Goal: Task Accomplishment & Management: Complete application form

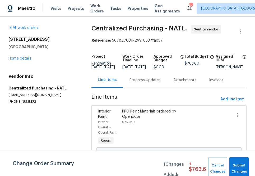
click at [76, 7] on span "Projects" at bounding box center [76, 8] width 16 height 5
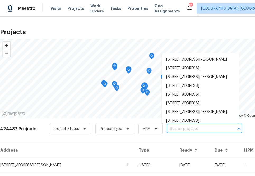
click at [170, 131] on input "text" at bounding box center [197, 129] width 60 height 8
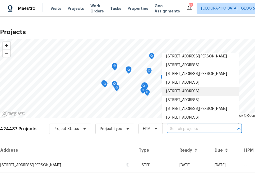
click at [181, 125] on input "text" at bounding box center [197, 129] width 60 height 8
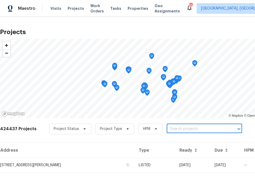
click at [181, 128] on input "text" at bounding box center [197, 129] width 60 height 8
type input "[STREET_ADDRESS][PERSON_NAME]"
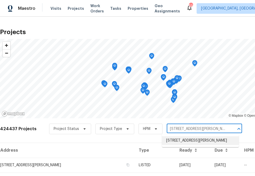
click at [177, 140] on li "[STREET_ADDRESS][PERSON_NAME]" at bounding box center [200, 140] width 77 height 9
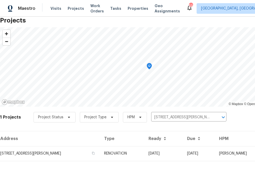
scroll to position [13, 0]
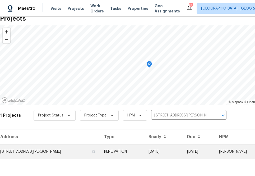
click at [50, 151] on td "[STREET_ADDRESS][PERSON_NAME]" at bounding box center [50, 151] width 100 height 15
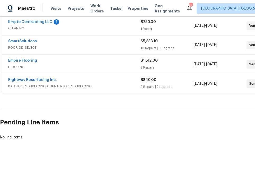
scroll to position [121, 44]
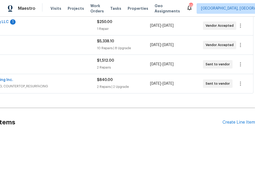
click at [226, 126] on div "Pending Line Items Create Line Item" at bounding box center [105, 122] width 298 height 25
click at [226, 120] on div "Create Line Item" at bounding box center [238, 122] width 32 height 5
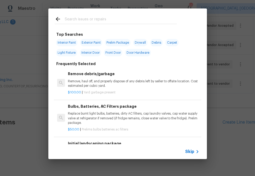
click at [191, 153] on span "Skip" at bounding box center [189, 151] width 9 height 5
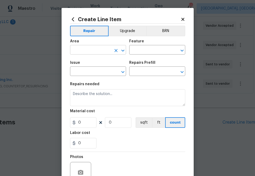
click at [90, 50] on input "text" at bounding box center [90, 50] width 41 height 8
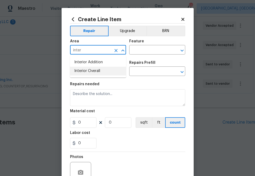
click at [94, 69] on li "Interior Overall" at bounding box center [98, 71] width 56 height 9
type input "Interior Overall"
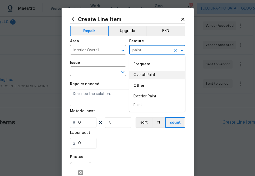
click at [142, 74] on li "Overall Paint" at bounding box center [157, 75] width 56 height 9
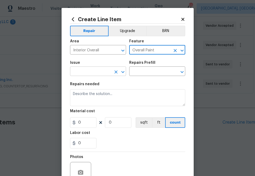
type input "Overall Paint"
click at [105, 74] on input "text" at bounding box center [90, 72] width 41 height 8
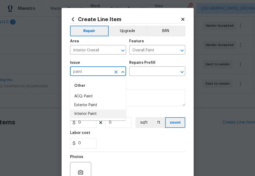
click at [94, 112] on li "Interior Paint" at bounding box center [98, 113] width 56 height 9
type input "Interior Paint"
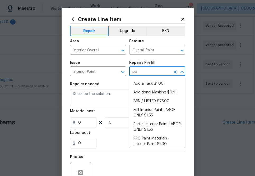
type input "ppg"
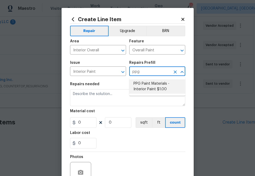
drag, startPoint x: 143, startPoint y: 89, endPoint x: 116, endPoint y: 105, distance: 31.3
click at [143, 89] on li "PPG Paint Materials - Interior Paint $1.00" at bounding box center [157, 86] width 56 height 14
type input "PPG Paint Materials - Interior Paint $1.00"
type textarea "PPG Paint Materials ordered by Opendoor"
type input "1"
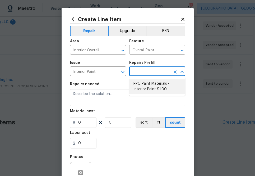
type input "1"
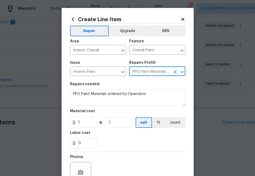
type input "PPG Paint Materials - Interior Paint $1.00"
click at [87, 121] on input "1" at bounding box center [83, 122] width 26 height 11
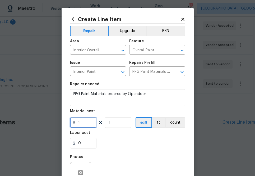
click at [87, 121] on input "1" at bounding box center [83, 122] width 26 height 11
paste input "306.56"
type input "306.56"
click at [121, 145] on div "0" at bounding box center [127, 143] width 115 height 11
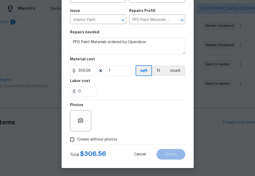
click at [103, 138] on span "Create without photos" at bounding box center [97, 140] width 40 height 6
click at [77, 138] on input "Create without photos" at bounding box center [72, 139] width 10 height 10
checkbox input "true"
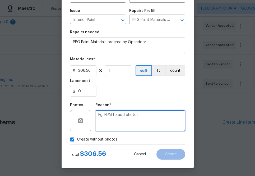
click at [128, 119] on textarea at bounding box center [140, 120] width 90 height 21
type textarea "na"
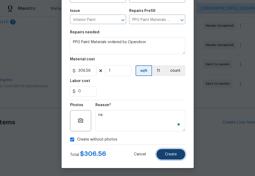
click at [179, 149] on button "Create" at bounding box center [170, 154] width 29 height 11
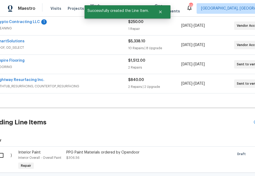
scroll to position [121, 0]
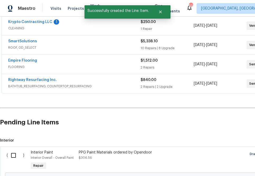
click at [11, 156] on input "checkbox" at bounding box center [15, 154] width 15 height 11
checkbox input "true"
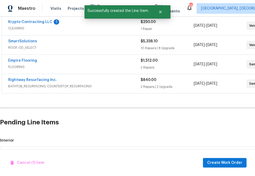
scroll to position [181, 0]
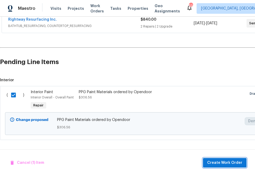
click at [212, 159] on span "Create Work Order" at bounding box center [224, 162] width 35 height 7
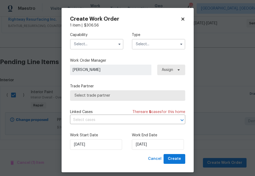
click at [105, 51] on div "Capability Type" at bounding box center [127, 41] width 115 height 26
click at [105, 48] on input "text" at bounding box center [96, 44] width 53 height 11
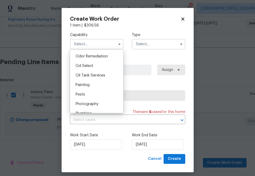
scroll to position [425, 0]
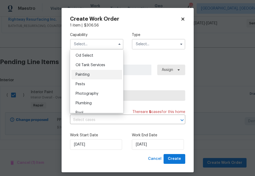
click at [101, 76] on div "Painting" at bounding box center [96, 75] width 51 height 10
type input "Painting"
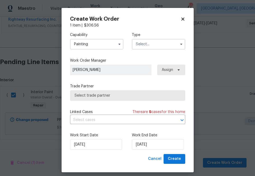
click at [144, 46] on input "text" at bounding box center [158, 44] width 53 height 11
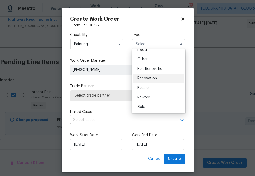
scroll to position [1, 0]
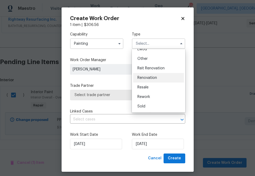
click at [144, 82] on div "Renovation" at bounding box center [158, 78] width 51 height 10
type input "Renovation"
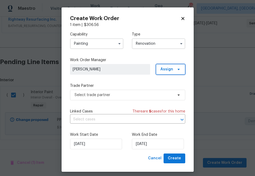
click at [157, 67] on span "Assign" at bounding box center [170, 69] width 29 height 11
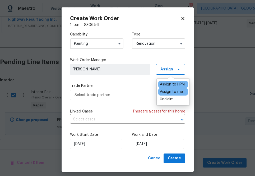
click at [162, 90] on div "Assign to me" at bounding box center [171, 91] width 23 height 5
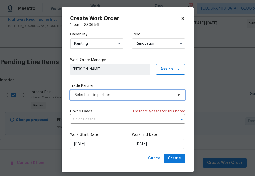
click at [121, 92] on span "Select trade partner" at bounding box center [127, 95] width 115 height 11
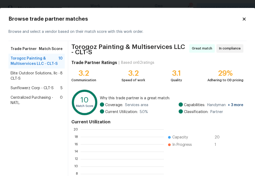
scroll to position [74, 83]
click at [23, 101] on span "Centralized Purchasing - NATL." at bounding box center [35, 100] width 49 height 11
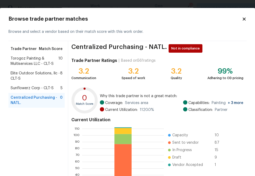
scroll to position [57, 0]
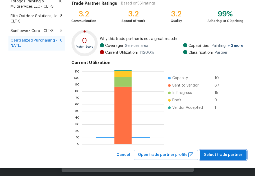
click at [222, 154] on span "Select trade partner" at bounding box center [223, 154] width 38 height 7
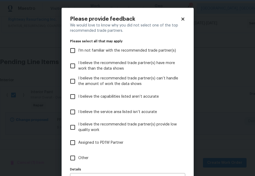
scroll to position [34, 0]
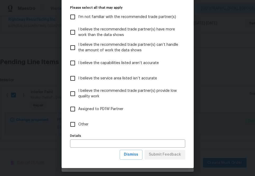
click at [81, 125] on span "Other" at bounding box center [83, 124] width 10 height 6
click at [78, 125] on input "Other" at bounding box center [72, 124] width 11 height 11
checkbox input "true"
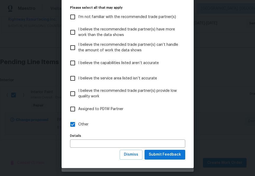
click at [162, 160] on div "Please provide feedback We would love to know why you did not select one of the…" at bounding box center [128, 70] width 132 height 193
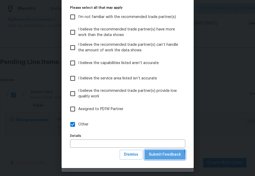
click at [162, 157] on span "Submit Feedback" at bounding box center [165, 154] width 32 height 7
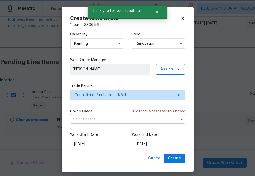
scroll to position [0, 0]
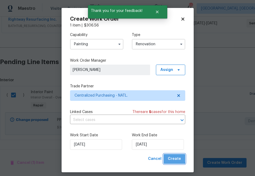
click at [174, 156] on span "Create" at bounding box center [174, 158] width 13 height 7
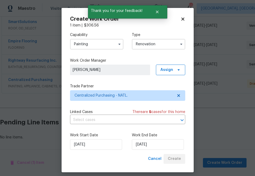
scroll to position [140, 0]
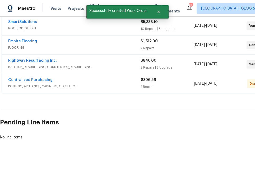
click at [44, 77] on span "Centralized Purchasing" at bounding box center [30, 79] width 44 height 5
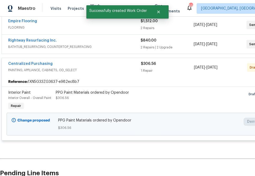
scroll to position [181, 0]
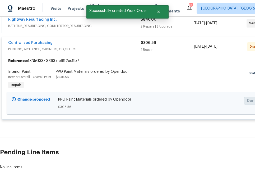
click at [44, 40] on span "Centralized Purchasing" at bounding box center [30, 42] width 44 height 5
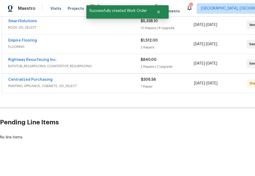
scroll to position [140, 0]
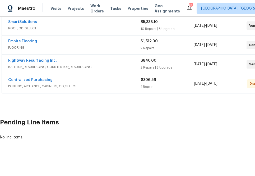
click at [30, 78] on span "Centralized Purchasing" at bounding box center [30, 79] width 44 height 5
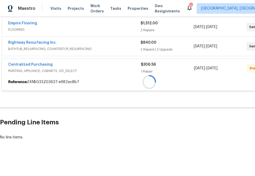
scroll to position [181, 0]
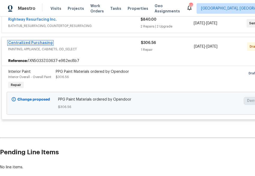
click at [42, 43] on link "Centralized Purchasing" at bounding box center [30, 43] width 44 height 4
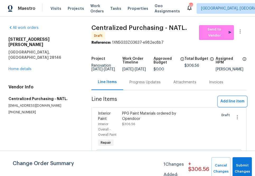
click at [225, 104] on span "Add line item" at bounding box center [232, 101] width 24 height 7
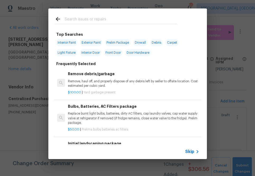
click at [194, 144] on h6 "Initial landscaping package" at bounding box center [133, 143] width 131 height 6
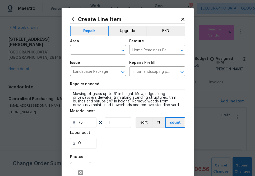
click at [190, 151] on div "Create Line Item Repair Upgrade BRN Area ​ Feature Home Readiness Packages ​ Is…" at bounding box center [128, 114] width 132 height 212
click at [186, 18] on div "Create Line Item Repair Upgrade BRN Area ​ Feature Home Readiness Packages ​ Is…" at bounding box center [128, 114] width 132 height 212
click at [182, 18] on icon at bounding box center [182, 19] width 5 height 5
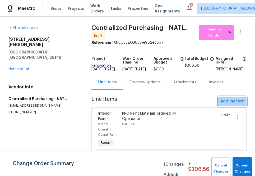
click at [229, 102] on span "Add line item" at bounding box center [232, 101] width 24 height 7
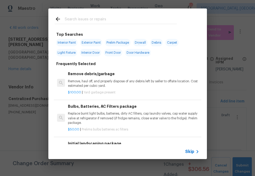
click at [190, 150] on span "Skip" at bounding box center [189, 151] width 9 height 5
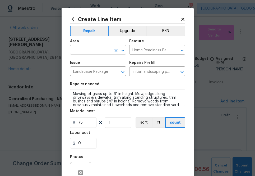
click at [114, 51] on icon "Clear" at bounding box center [115, 50] width 5 height 5
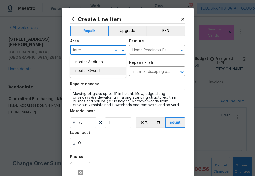
type input "inter"
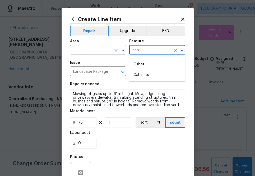
type input "Home Readiness Packages"
click at [88, 54] on input "text" at bounding box center [90, 50] width 41 height 8
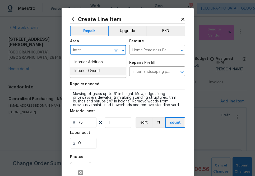
click at [92, 70] on li "Interior Overall" at bounding box center [98, 71] width 56 height 9
type input "Interior Overall"
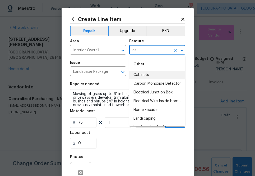
click at [143, 68] on div "Other" at bounding box center [157, 64] width 56 height 13
click at [142, 71] on li "Cabinets" at bounding box center [157, 75] width 56 height 9
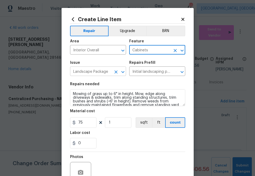
type input "Cabinets"
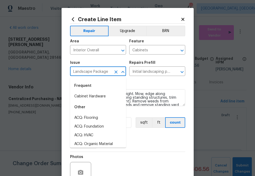
click at [105, 73] on input "Landscape Package" at bounding box center [90, 72] width 41 height 8
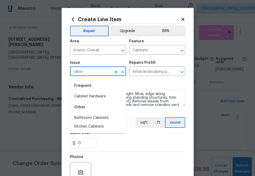
click at [101, 92] on li "Cabinet Hardware" at bounding box center [98, 96] width 56 height 9
type input "Cabinet Hardware"
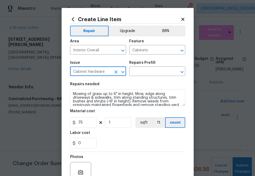
type input "Cabinet Hardware"
click at [153, 67] on div "Repairs Prefill" at bounding box center [157, 64] width 56 height 7
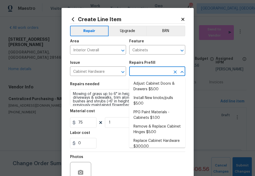
click at [152, 73] on input "text" at bounding box center [149, 72] width 41 height 8
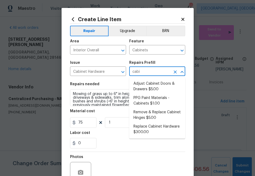
type input "cabin"
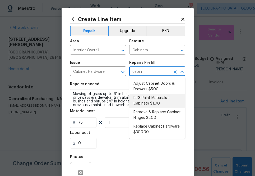
click at [152, 100] on li "PPG Paint Materials - Cabinets $1.00" at bounding box center [157, 100] width 56 height 14
type input "PPG Paint Materials - Cabinets $1.00"
type textarea "PPG Paint Materials ordered by Opendoor"
type input "1"
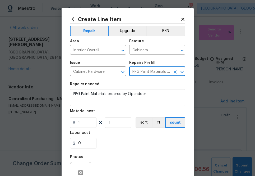
type input "PPG Paint Materials - Cabinets $1.00"
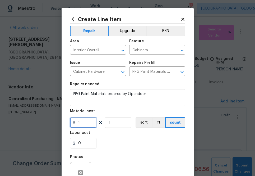
click at [87, 121] on input "1" at bounding box center [83, 122] width 26 height 11
paste input "364.39"
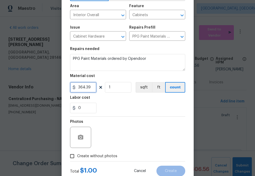
scroll to position [52, 0]
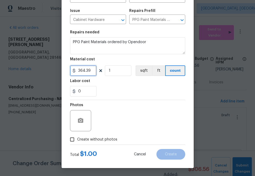
type input "364.39"
click at [102, 138] on span "Create without photos" at bounding box center [97, 140] width 40 height 6
click at [77, 138] on input "Create without photos" at bounding box center [72, 139] width 10 height 10
checkbox input "true"
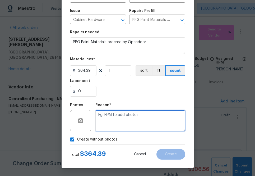
click at [117, 122] on textarea at bounding box center [140, 120] width 90 height 21
type textarea "na"
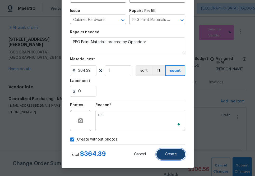
click at [172, 152] on span "Create" at bounding box center [171, 154] width 12 height 4
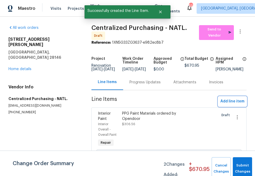
click at [226, 103] on span "Add line item" at bounding box center [232, 101] width 24 height 7
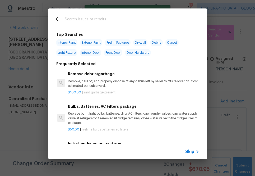
click at [198, 154] on icon at bounding box center [197, 151] width 6 height 6
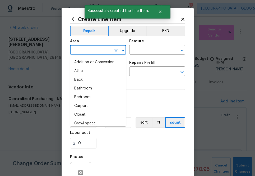
click at [92, 52] on input "text" at bounding box center [90, 50] width 41 height 8
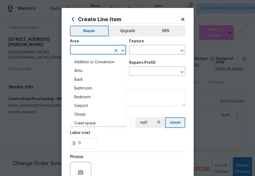
click at [180, 18] on icon at bounding box center [182, 19] width 5 height 5
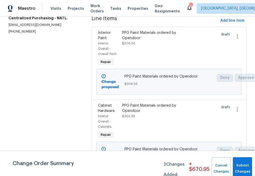
scroll to position [88, 0]
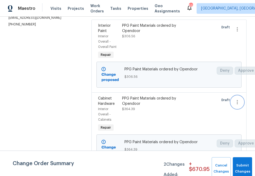
click at [236, 102] on icon "button" at bounding box center [237, 102] width 6 height 6
click at [195, 110] on div at bounding box center [127, 88] width 255 height 176
click at [157, 99] on div "PPG Paint Materials ordered by Opendoor" at bounding box center [150, 101] width 57 height 11
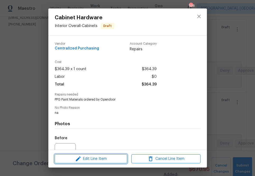
click at [98, 159] on span "Edit Line Item" at bounding box center [90, 158] width 69 height 7
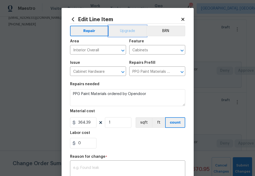
click at [131, 32] on button "Upgrade" at bounding box center [128, 31] width 38 height 11
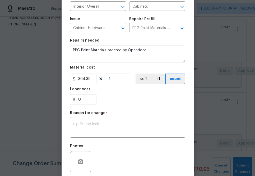
scroll to position [46, 0]
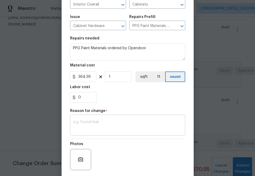
click at [105, 132] on div "x ​" at bounding box center [127, 126] width 115 height 20
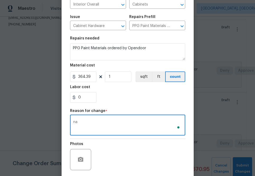
scroll to position [85, 0]
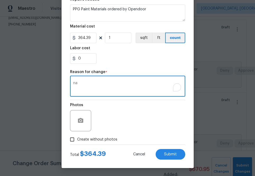
type textarea "na"
click at [88, 140] on span "Create without photos" at bounding box center [97, 140] width 40 height 6
click at [77, 140] on input "Create without photos" at bounding box center [72, 139] width 10 height 10
checkbox input "true"
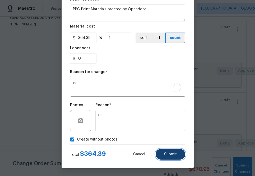
click at [164, 153] on span "Submit" at bounding box center [170, 154] width 13 height 4
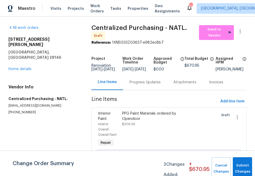
scroll to position [1, 0]
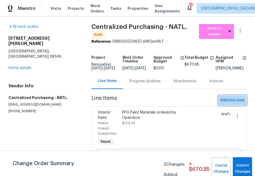
click at [232, 104] on span "Add line item" at bounding box center [232, 100] width 24 height 7
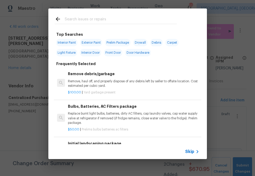
click at [190, 153] on span "Skip" at bounding box center [189, 151] width 9 height 5
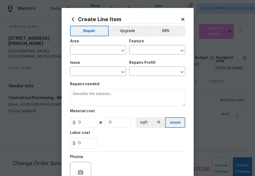
click at [92, 55] on span "Area ​" at bounding box center [98, 46] width 56 height 21
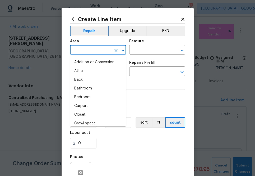
click at [92, 52] on input "text" at bounding box center [90, 50] width 41 height 8
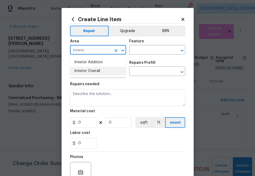
click at [90, 72] on li "Interior Overall" at bounding box center [98, 71] width 56 height 9
type input "Interior Overall"
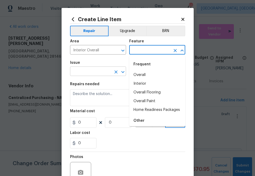
type input "p"
click at [80, 53] on input "Interior Overall" at bounding box center [90, 50] width 41 height 8
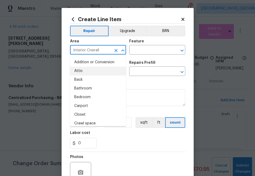
click at [80, 53] on input "Interior Overall" at bounding box center [90, 50] width 41 height 8
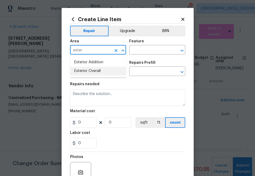
click at [89, 70] on li "Exterior Overall" at bounding box center [98, 71] width 56 height 9
type input "Exterior Overall"
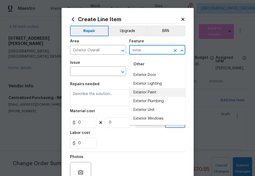
click at [143, 94] on li "Exterior Paint" at bounding box center [157, 92] width 56 height 9
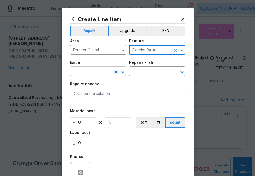
type input "Exterior Paint"
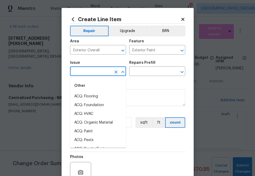
click at [94, 74] on input "text" at bounding box center [90, 72] width 41 height 8
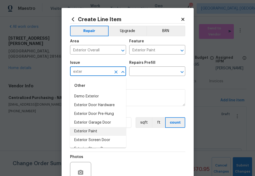
click at [97, 131] on li "Exterior Paint" at bounding box center [98, 131] width 56 height 9
type input "Exterior Paint"
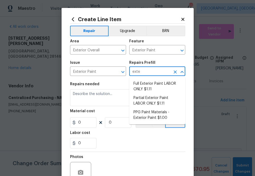
type input "exter"
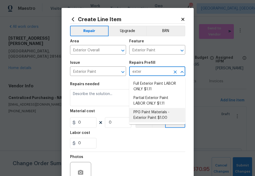
click at [159, 111] on li "PPG Paint Materials - Exterior Paint $1.00" at bounding box center [157, 115] width 56 height 14
type input "Overall Paint"
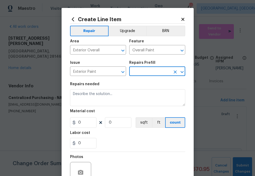
type input "PPG Paint Materials - Exterior Paint $1.00"
type textarea "PPG Paint Materials ordered by Opendoor"
type input "1"
type input "PPG Paint Materials - Exterior Paint $1.00"
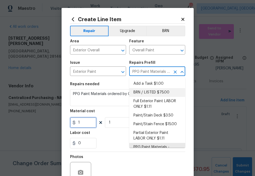
click at [87, 122] on input "1" at bounding box center [83, 122] width 26 height 11
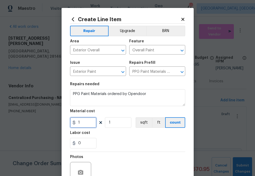
click at [87, 122] on input "1" at bounding box center [83, 122] width 26 height 11
paste input "6.75"
type input "16.75"
click at [122, 155] on div "Photos" at bounding box center [127, 169] width 115 height 34
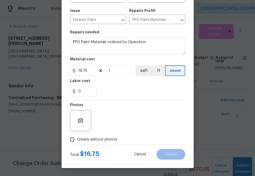
click at [110, 144] on div "Total $ 16.75 Cancel Create" at bounding box center [127, 151] width 115 height 15
click at [112, 140] on span "Create without photos" at bounding box center [97, 140] width 40 height 6
click at [77, 140] on input "Create without photos" at bounding box center [72, 139] width 10 height 10
checkbox input "true"
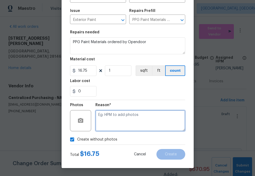
click at [125, 121] on textarea at bounding box center [140, 120] width 90 height 21
type textarea "na"
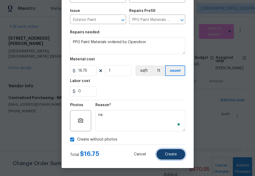
click at [166, 151] on button "Create" at bounding box center [170, 154] width 29 height 11
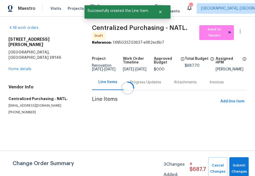
scroll to position [0, 0]
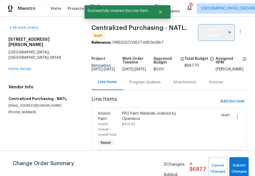
click at [212, 29] on span "Send to Vendor" at bounding box center [216, 32] width 30 height 12
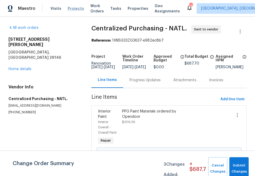
click at [69, 11] on span "Projects" at bounding box center [76, 8] width 16 height 5
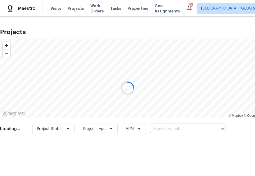
click at [163, 130] on div at bounding box center [127, 88] width 255 height 176
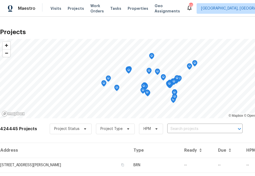
click at [167, 130] on input "text" at bounding box center [197, 129] width 60 height 8
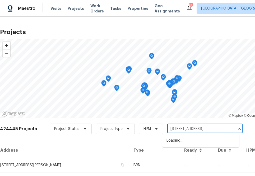
type input "[STREET_ADDRESS]"
click at [187, 141] on li "[STREET_ADDRESS]" at bounding box center [200, 140] width 77 height 9
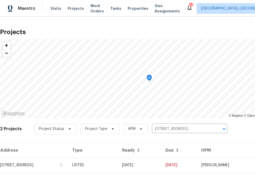
scroll to position [28, 0]
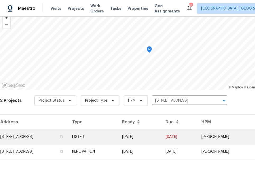
click at [59, 138] on td "[STREET_ADDRESS]" at bounding box center [34, 136] width 68 height 15
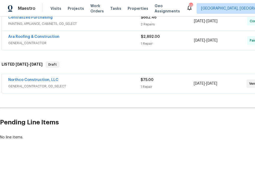
scroll to position [222, 44]
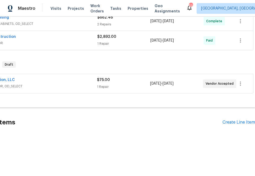
click at [237, 118] on div "Pending Line Items Create Line Item" at bounding box center [105, 122] width 298 height 25
click at [236, 124] on div "Create Line Item" at bounding box center [238, 122] width 32 height 5
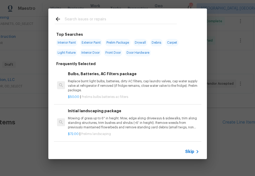
click at [187, 152] on span "Skip" at bounding box center [189, 151] width 9 height 5
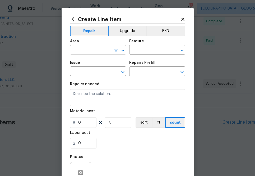
click at [98, 50] on input "text" at bounding box center [90, 50] width 41 height 8
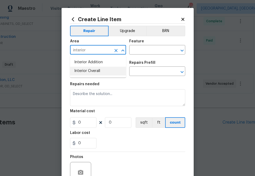
click at [87, 71] on li "Interior Overall" at bounding box center [98, 71] width 56 height 9
type input "Interior Overall"
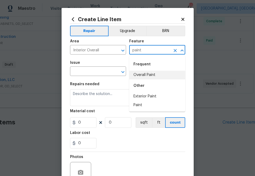
click at [144, 76] on li "Overall Paint" at bounding box center [157, 75] width 56 height 9
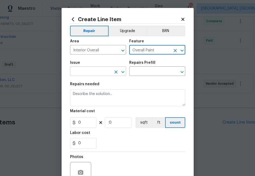
type input "Overall Paint"
click at [102, 73] on input "text" at bounding box center [90, 72] width 41 height 8
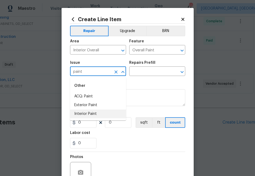
click at [99, 114] on li "Interior Paint" at bounding box center [98, 113] width 56 height 9
type input "Interior Paint"
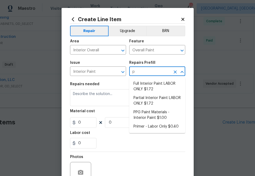
type input "pp"
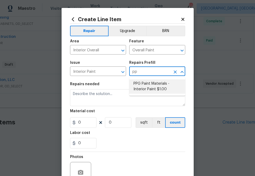
click at [137, 88] on li "PPG Paint Materials - Interior Paint $1.00" at bounding box center [157, 86] width 56 height 14
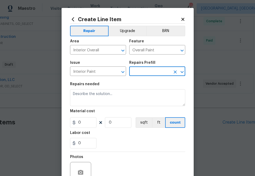
type input "PPG Paint Materials - Interior Paint $1.00"
type textarea "PPG Paint Materials ordered by Opendoor"
type input "1"
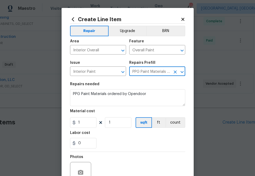
type input "PPG Paint Materials - Interior Paint $1.00"
click at [85, 125] on input "1" at bounding box center [83, 122] width 26 height 11
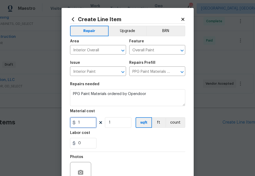
paste input "06.70"
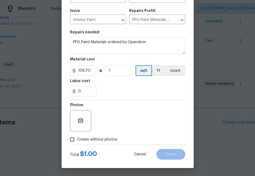
type input "106.7"
click at [102, 140] on span "Create without photos" at bounding box center [97, 140] width 40 height 6
click at [77, 140] on input "Create without photos" at bounding box center [72, 139] width 10 height 10
checkbox input "true"
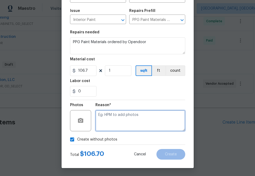
click at [120, 125] on textarea at bounding box center [140, 120] width 90 height 21
type textarea "na"
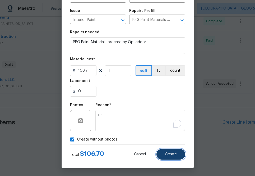
click at [176, 152] on button "Create" at bounding box center [170, 154] width 29 height 11
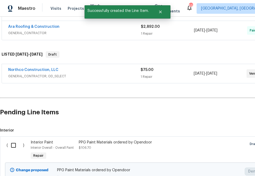
scroll to position [282, 0]
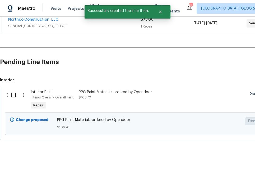
click at [15, 95] on input "checkbox" at bounding box center [15, 94] width 15 height 11
checkbox input "true"
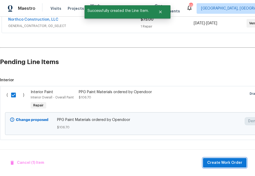
click at [218, 162] on span "Create Work Order" at bounding box center [224, 162] width 35 height 7
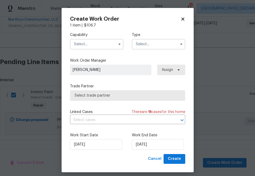
click at [89, 46] on input "text" at bounding box center [96, 44] width 53 height 11
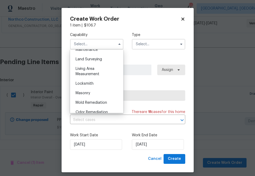
scroll to position [423, 0]
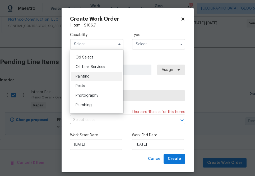
click at [97, 73] on div "Painting" at bounding box center [96, 77] width 51 height 10
type input "Painting"
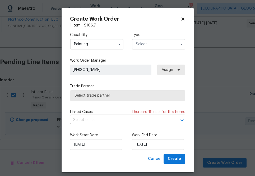
click at [157, 45] on input "text" at bounding box center [158, 44] width 53 height 11
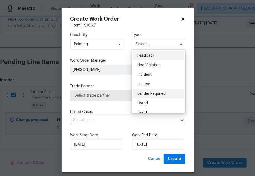
scroll to position [63, 0]
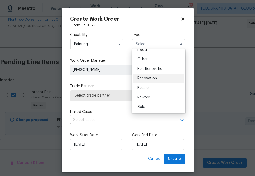
click at [154, 76] on div "Renovation" at bounding box center [158, 78] width 51 height 10
type input "Renovation"
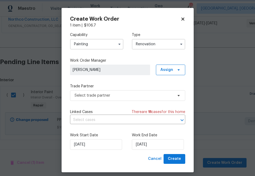
scroll to position [0, 0]
click at [173, 67] on span "Assign" at bounding box center [170, 69] width 29 height 11
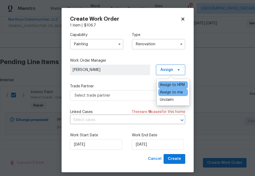
click at [171, 91] on div "Assign to me" at bounding box center [171, 92] width 23 height 5
click at [121, 101] on div "Capability Painting Type Renovation Work Order Manager [PERSON_NAME] Assign Tra…" at bounding box center [127, 91] width 115 height 126
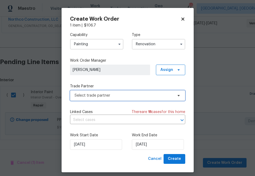
click at [121, 98] on span "Select trade partner" at bounding box center [127, 95] width 115 height 11
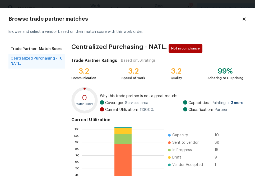
scroll to position [57, 0]
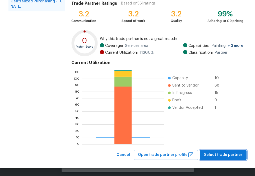
click at [220, 154] on span "Select trade partner" at bounding box center [223, 154] width 38 height 7
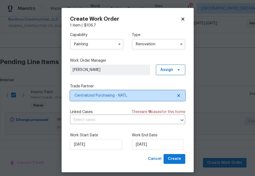
scroll to position [0, 0]
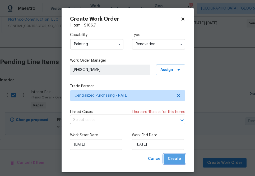
click at [176, 158] on span "Create" at bounding box center [174, 158] width 13 height 7
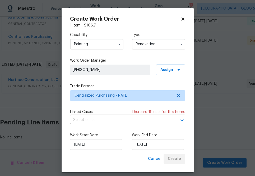
scroll to position [241, 0]
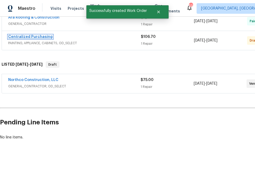
click at [43, 37] on link "Centralized Purchasing" at bounding box center [30, 37] width 44 height 4
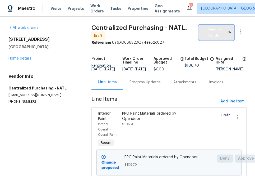
click at [205, 37] on span "Send to Vendor" at bounding box center [216, 32] width 30 height 12
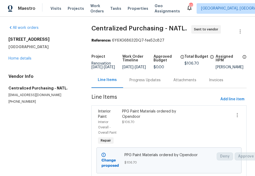
click at [71, 5] on div "Visits Projects Work Orders Tasks Properties Geo Assignments" at bounding box center [118, 8] width 136 height 11
click at [72, 9] on span "Projects" at bounding box center [76, 8] width 16 height 5
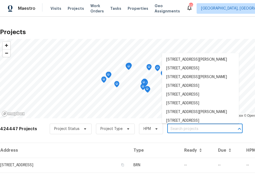
click at [202, 132] on input "text" at bounding box center [197, 129] width 60 height 8
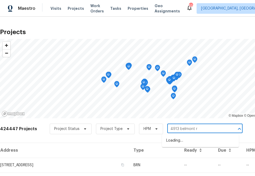
type input "[STREET_ADDRESS]"
click at [189, 141] on li "[STREET_ADDRESS]" at bounding box center [200, 140] width 77 height 9
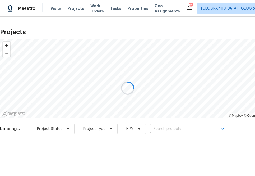
type input "[STREET_ADDRESS]"
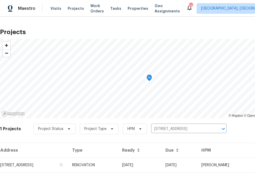
scroll to position [13, 0]
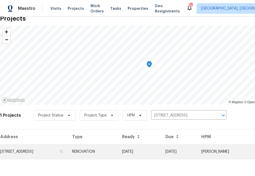
click at [61, 149] on td "[STREET_ADDRESS]" at bounding box center [34, 151] width 68 height 15
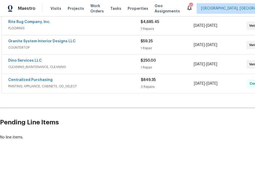
scroll to position [160, 44]
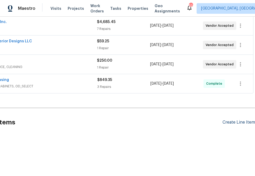
click at [239, 122] on div "Create Line Item" at bounding box center [238, 122] width 32 height 5
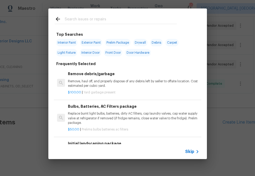
click at [194, 156] on div "Skip" at bounding box center [127, 151] width 158 height 15
click at [193, 153] on span "Skip" at bounding box center [189, 151] width 9 height 5
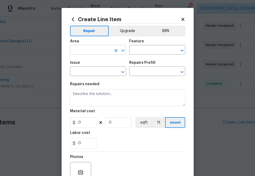
click at [99, 52] on input "text" at bounding box center [90, 50] width 41 height 8
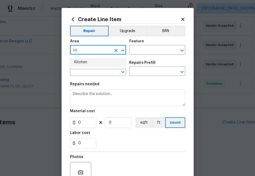
click at [87, 61] on li "Kitchen" at bounding box center [98, 62] width 56 height 9
type input "Kitchen"
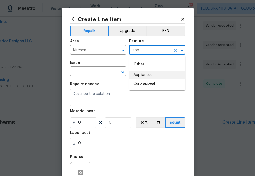
click at [140, 73] on li "Appliances" at bounding box center [157, 75] width 56 height 9
type input "Appliances"
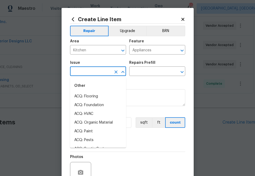
click at [92, 70] on input "text" at bounding box center [90, 72] width 41 height 8
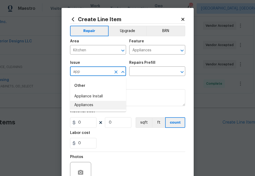
click at [95, 105] on li "Appliances" at bounding box center [98, 105] width 56 height 9
type input "Appliances"
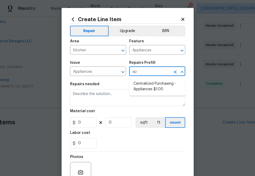
type input "app"
click at [172, 94] on ul "Centralized Purchasing - Appliances $1.00" at bounding box center [157, 86] width 56 height 18
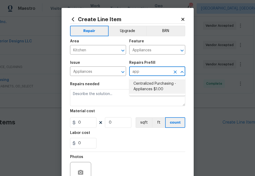
click at [170, 89] on li "Centralized Purchasing - Appliances $1.00" at bounding box center [157, 86] width 56 height 14
type input "Centralized Purchasing - Appliances $1.00"
type textarea "Appliances purchased by Opendoor"
type input "1"
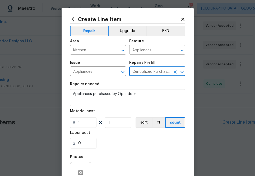
type input "Centralized Purchasing - Appliances $1.00"
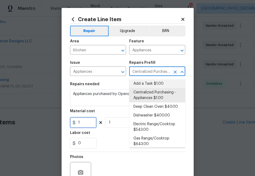
click at [81, 123] on input "1" at bounding box center [83, 122] width 26 height 11
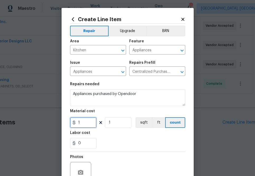
click at [81, 123] on input "1" at bounding box center [83, 122] width 26 height 11
paste input "93.66"
type input "93.66"
click at [129, 148] on section "Repairs needed Appliances purchased by Opendoor Material cost 93.66 1 sqft ft c…" at bounding box center [127, 115] width 115 height 72
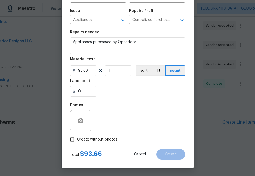
click at [101, 138] on span "Create without photos" at bounding box center [97, 140] width 40 height 6
click at [77, 138] on input "Create without photos" at bounding box center [72, 139] width 10 height 10
checkbox input "true"
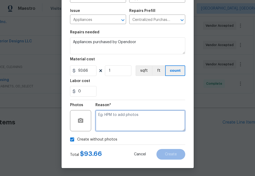
click at [133, 120] on textarea at bounding box center [140, 120] width 90 height 21
type textarea "na"
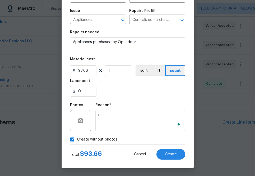
click at [171, 147] on div "Total $ 93.66 Cancel Create" at bounding box center [127, 151] width 115 height 15
click at [171, 149] on button "Create" at bounding box center [170, 154] width 29 height 11
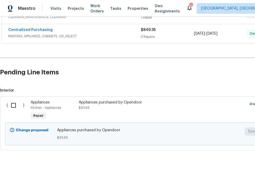
scroll to position [210, 0]
click at [15, 108] on input "checkbox" at bounding box center [15, 104] width 15 height 11
checkbox input "true"
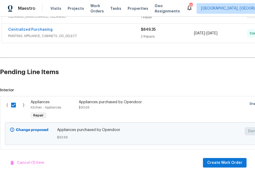
click at [215, 156] on div "Cancel (1) Item Create Work Order" at bounding box center [127, 162] width 255 height 27
click at [215, 161] on span "Create Work Order" at bounding box center [224, 162] width 35 height 7
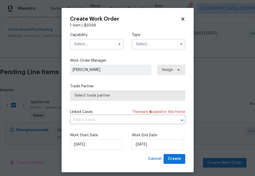
click at [99, 47] on input "text" at bounding box center [96, 44] width 53 height 11
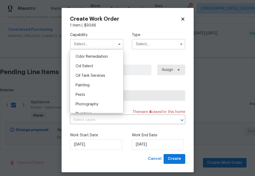
scroll to position [435, 0]
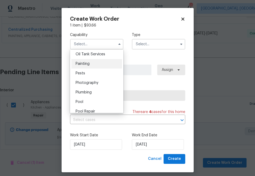
click at [102, 63] on div "Painting" at bounding box center [96, 64] width 51 height 10
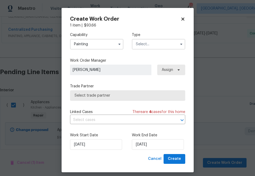
click at [148, 44] on input "text" at bounding box center [158, 44] width 53 height 11
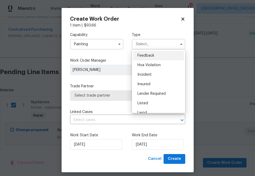
click at [104, 42] on input "Painting" at bounding box center [96, 44] width 53 height 11
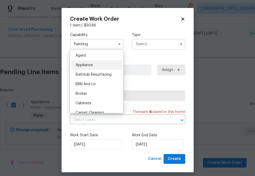
click at [105, 65] on div "Appliance" at bounding box center [96, 65] width 51 height 10
type input "Appliance"
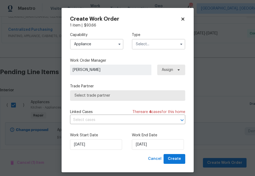
click at [155, 51] on div "Capability Appliance Type" at bounding box center [127, 41] width 115 height 26
click at [155, 49] on input "text" at bounding box center [158, 44] width 53 height 11
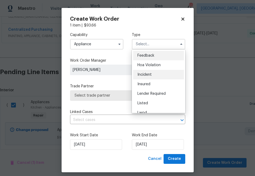
scroll to position [63, 0]
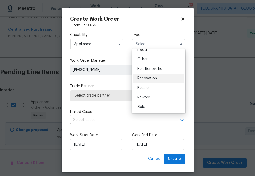
click at [152, 76] on span "Renovation" at bounding box center [147, 78] width 20 height 4
type input "Renovation"
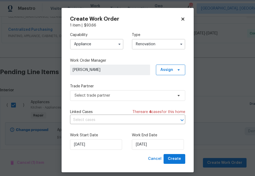
scroll to position [0, 0]
click at [170, 71] on span "Assign" at bounding box center [166, 69] width 13 height 5
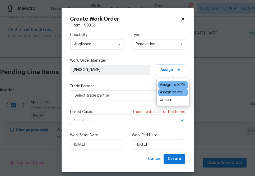
click at [167, 90] on div "Assign to me" at bounding box center [171, 92] width 23 height 5
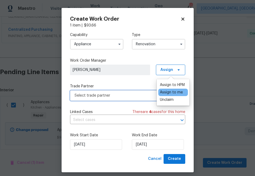
click at [135, 96] on span "Select trade partner" at bounding box center [123, 95] width 98 height 5
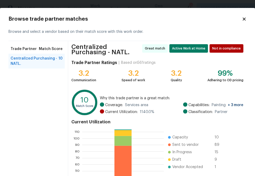
scroll to position [59, 0]
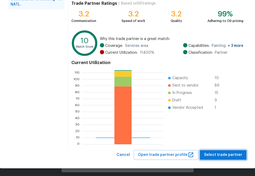
click at [233, 154] on span "Select trade partner" at bounding box center [223, 154] width 38 height 7
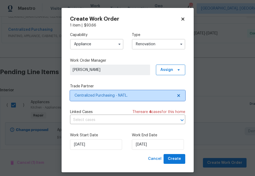
scroll to position [0, 0]
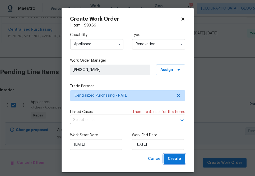
click at [172, 161] on span "Create" at bounding box center [174, 158] width 13 height 7
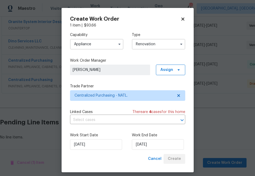
scroll to position [179, 0]
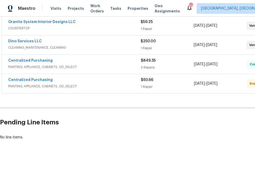
click at [51, 81] on div "Centralized Purchasing" at bounding box center [74, 80] width 133 height 6
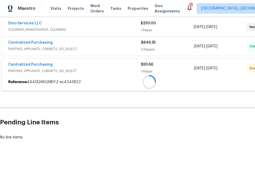
scroll to position [210, 0]
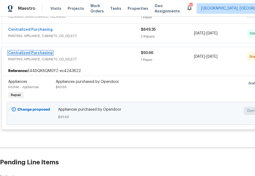
click at [47, 51] on link "Centralized Purchasing" at bounding box center [30, 53] width 44 height 4
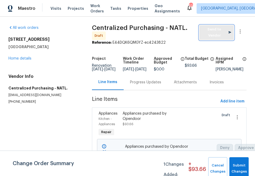
click at [213, 27] on span "Send to Vendor" at bounding box center [216, 32] width 29 height 12
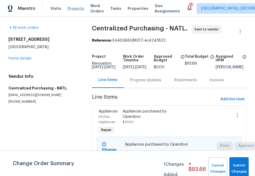
click at [76, 6] on span "Projects" at bounding box center [76, 8] width 16 height 5
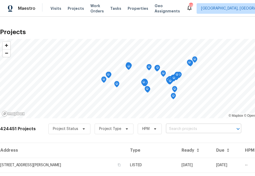
click at [177, 128] on input "text" at bounding box center [196, 129] width 60 height 8
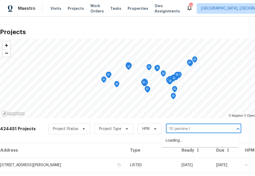
type input "10 jasmine ln"
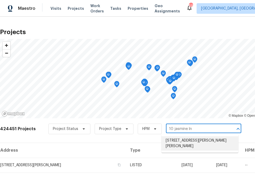
click at [172, 140] on li "[STREET_ADDRESS][PERSON_NAME][PERSON_NAME]" at bounding box center [199, 143] width 77 height 14
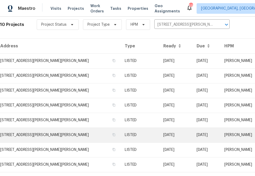
scroll to position [114, 0]
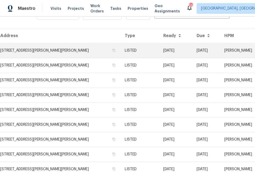
click at [72, 53] on td "[STREET_ADDRESS][PERSON_NAME][PERSON_NAME]" at bounding box center [60, 50] width 120 height 15
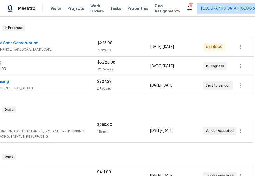
scroll to position [81, 0]
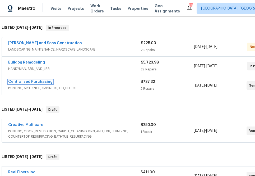
click at [39, 81] on link "Centralized Purchasing" at bounding box center [30, 82] width 44 height 4
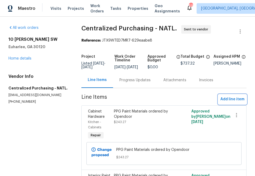
click at [235, 102] on span "Add line item" at bounding box center [232, 99] width 24 height 7
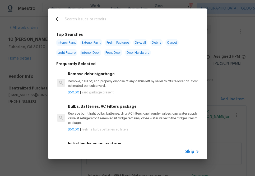
click at [189, 151] on span "Skip" at bounding box center [189, 151] width 9 height 5
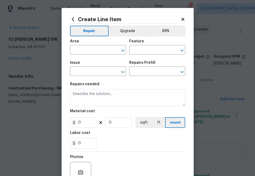
click at [98, 56] on span "Area ​" at bounding box center [98, 46] width 56 height 21
click at [98, 52] on input "text" at bounding box center [90, 50] width 41 height 8
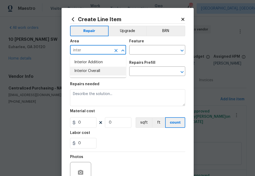
click at [96, 73] on li "Interior Overall" at bounding box center [98, 71] width 56 height 9
type input "Interior Overall"
click at [145, 49] on input "text" at bounding box center [149, 50] width 41 height 8
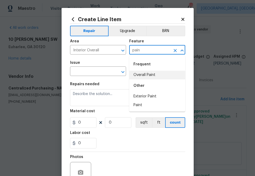
click at [152, 76] on li "Overall Paint" at bounding box center [157, 75] width 56 height 9
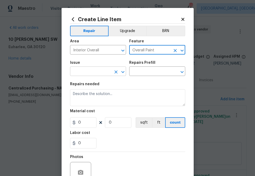
type input "Overall Paint"
click at [92, 74] on input "text" at bounding box center [90, 72] width 41 height 8
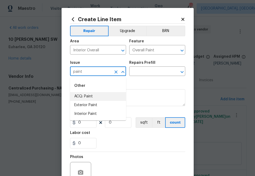
type input "paint"
click at [152, 54] on div "Area Interior Overall ​ Feature Overall Paint ​" at bounding box center [127, 46] width 115 height 21
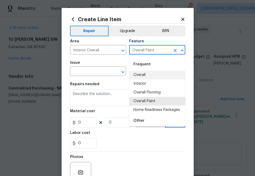
click at [152, 51] on input "Overall Paint" at bounding box center [149, 50] width 41 height 8
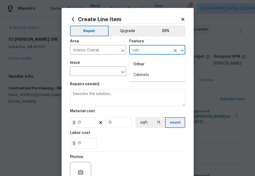
click at [158, 70] on div "Other" at bounding box center [157, 64] width 56 height 13
click at [157, 74] on li "Cabinets" at bounding box center [157, 75] width 56 height 9
type input "Cabinets"
click at [85, 77] on span "Issue ​" at bounding box center [98, 68] width 56 height 21
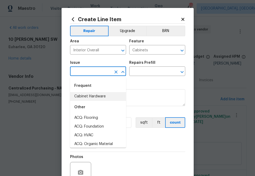
click at [85, 74] on input "text" at bounding box center [90, 72] width 41 height 8
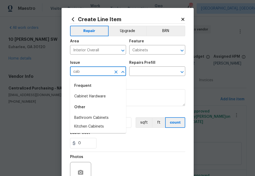
click at [89, 93] on li "Cabinet Hardware" at bounding box center [98, 96] width 56 height 9
type input "Cabinet Hardware"
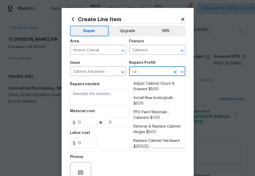
type input "cab"
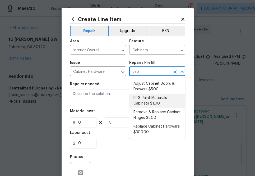
click at [142, 106] on li "PPG Paint Materials - Cabinets $1.00" at bounding box center [157, 100] width 56 height 14
type input "PPG Paint Materials - Cabinets $1.00"
type textarea "PPG Paint Materials ordered by Opendoor"
type input "1"
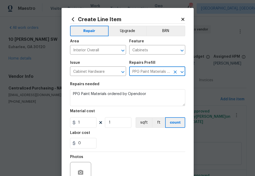
type input "PPG Paint Materials - Cabinets $1.00"
click at [82, 122] on input "1" at bounding box center [83, 122] width 26 height 11
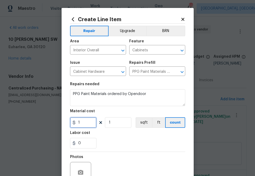
paste input "94.61"
type input "194.61"
click at [155, 167] on div "Photos" at bounding box center [127, 169] width 115 height 34
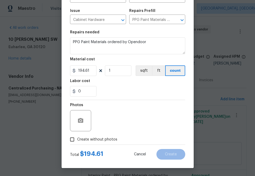
click at [106, 140] on span "Create without photos" at bounding box center [97, 140] width 40 height 6
click at [77, 140] on input "Create without photos" at bounding box center [72, 139] width 10 height 10
checkbox input "true"
drag, startPoint x: 106, startPoint y: 140, endPoint x: 130, endPoint y: 107, distance: 40.3
click at [130, 105] on div "Reason*" at bounding box center [140, 106] width 90 height 7
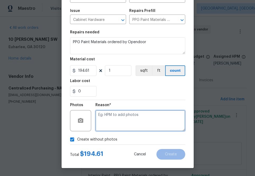
click at [130, 120] on textarea at bounding box center [140, 120] width 90 height 21
type textarea "na"
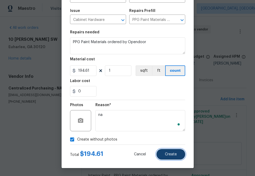
click at [173, 154] on span "Create" at bounding box center [171, 154] width 12 height 4
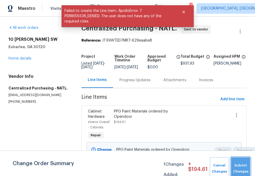
click at [239, 162] on button "Submit Changes" at bounding box center [240, 168] width 19 height 23
